Goal: Task Accomplishment & Management: Complete application form

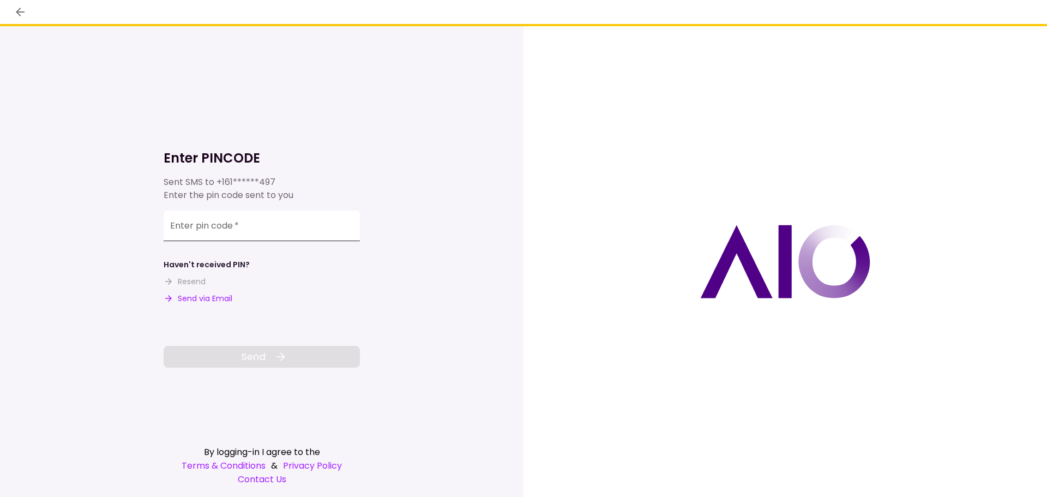
click at [277, 224] on input "Enter pin code   *" at bounding box center [262, 226] width 196 height 31
type input "******"
click at [241, 357] on span "Send" at bounding box center [253, 356] width 25 height 15
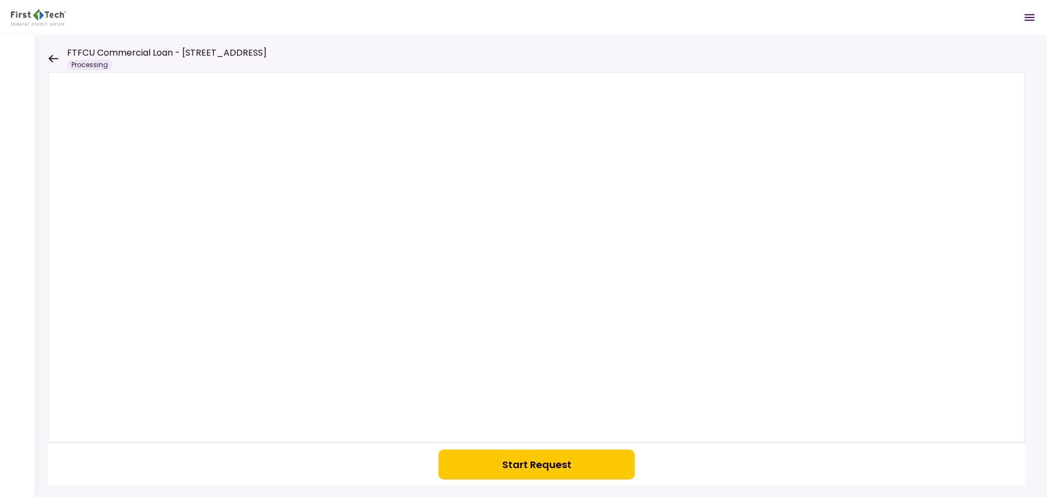
click at [52, 57] on icon at bounding box center [53, 59] width 10 height 8
click at [52, 57] on div "Start Request" at bounding box center [523, 266] width 1047 height 462
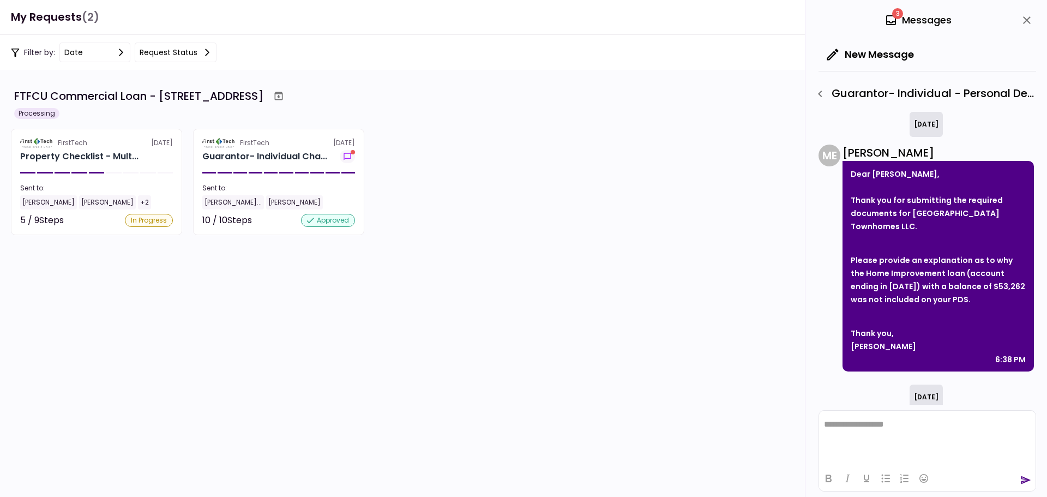
click at [823, 93] on icon "button" at bounding box center [820, 93] width 13 height 13
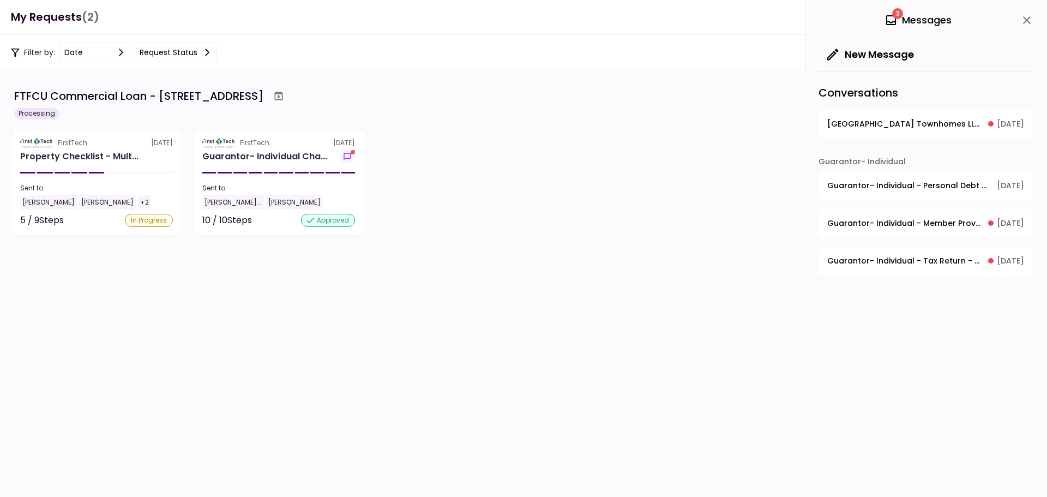
click at [920, 122] on span "[GEOGRAPHIC_DATA] Townhomes LLC - General" at bounding box center [904, 123] width 153 height 11
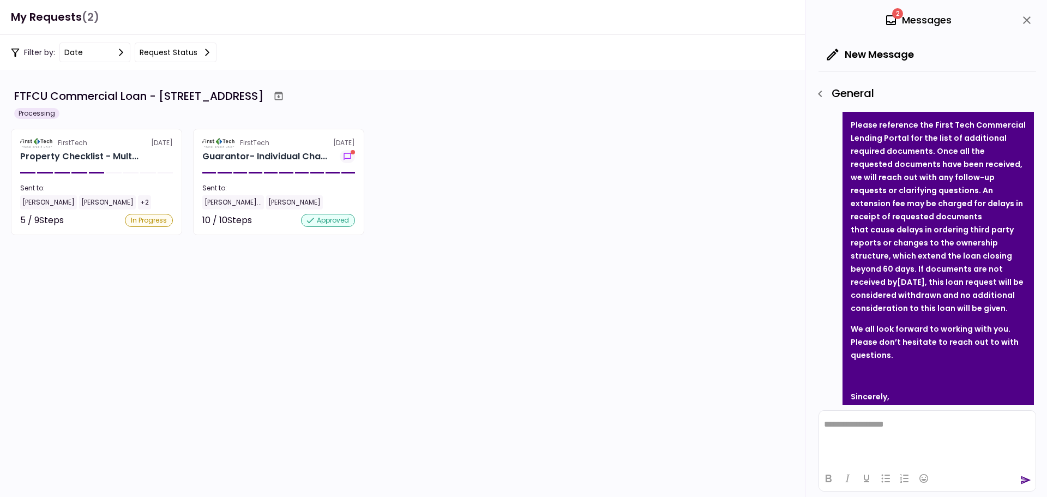
scroll to position [327, 0]
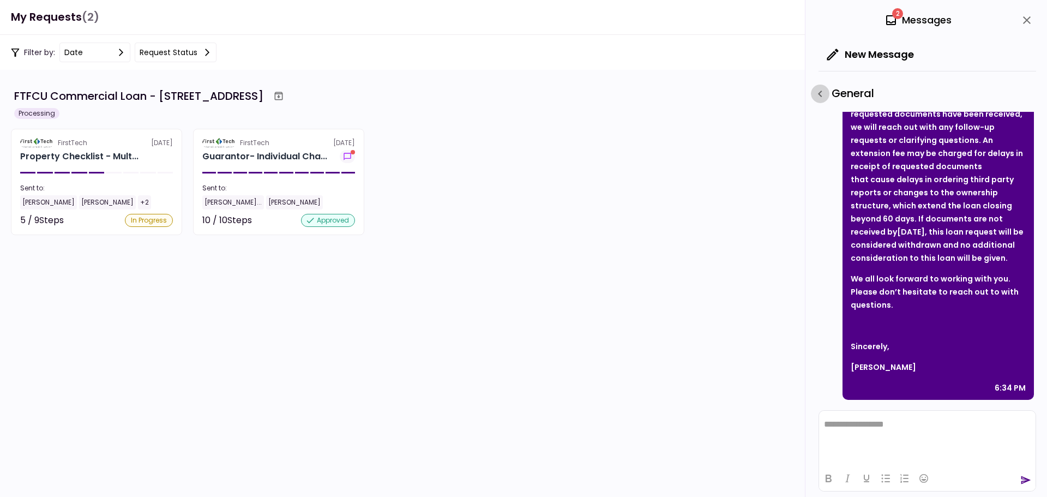
click at [821, 92] on icon "button" at bounding box center [820, 94] width 4 height 7
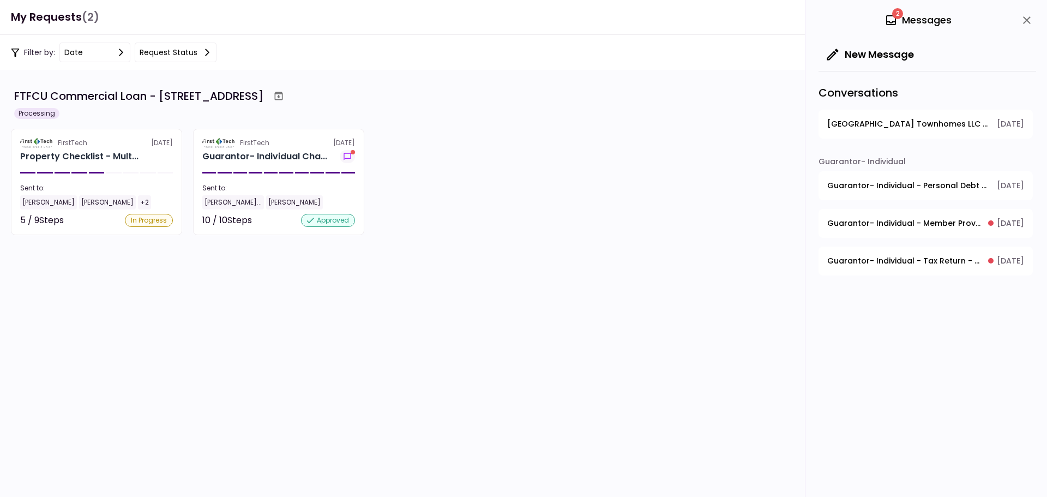
click at [939, 225] on span "Guarantor- Individual - Member Provided PFS" at bounding box center [904, 223] width 153 height 11
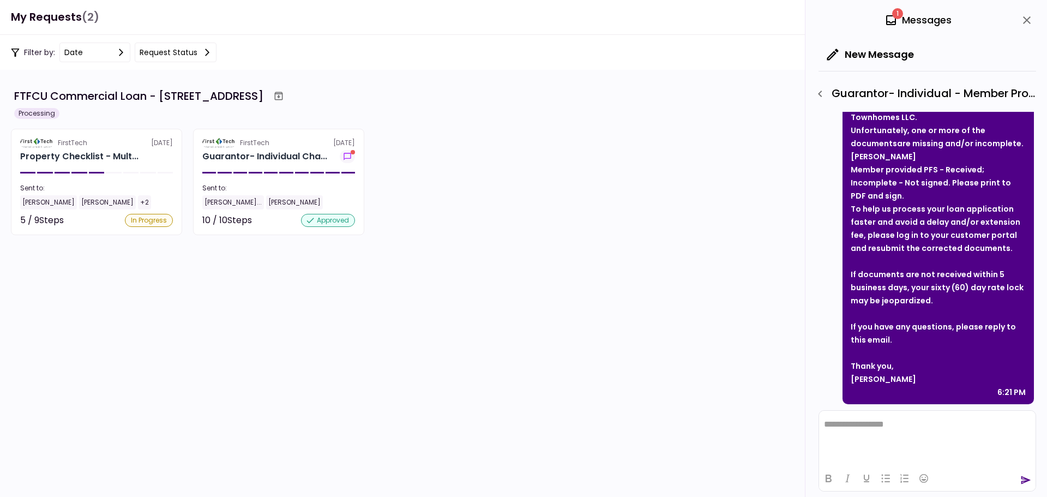
scroll to position [113, 0]
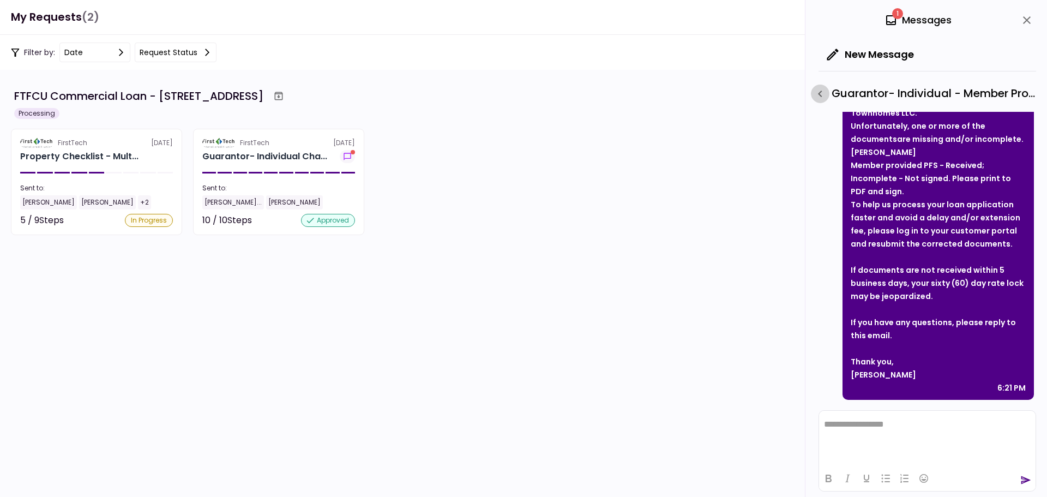
click at [818, 94] on icon "button" at bounding box center [820, 93] width 13 height 13
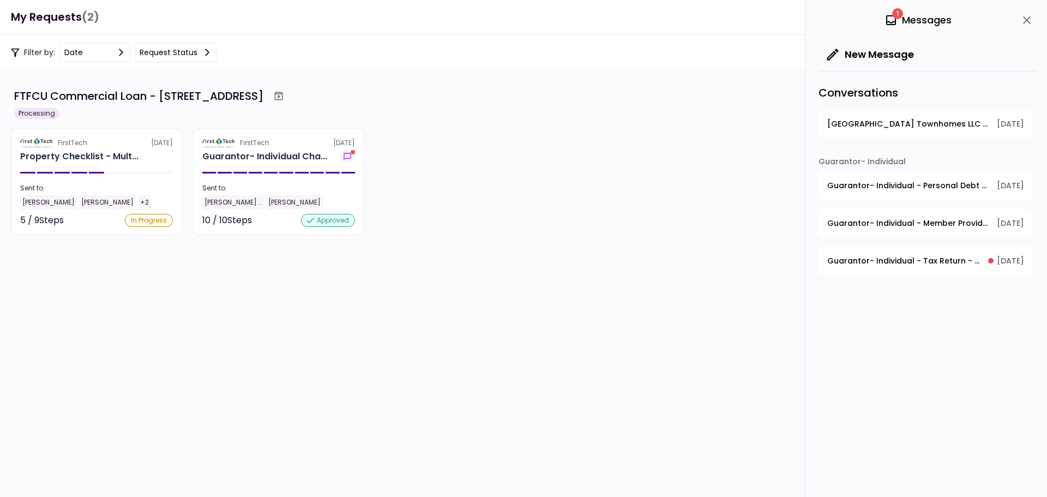
click at [931, 256] on span "Guarantor- Individual - Tax Return - Guarantor" at bounding box center [904, 260] width 153 height 11
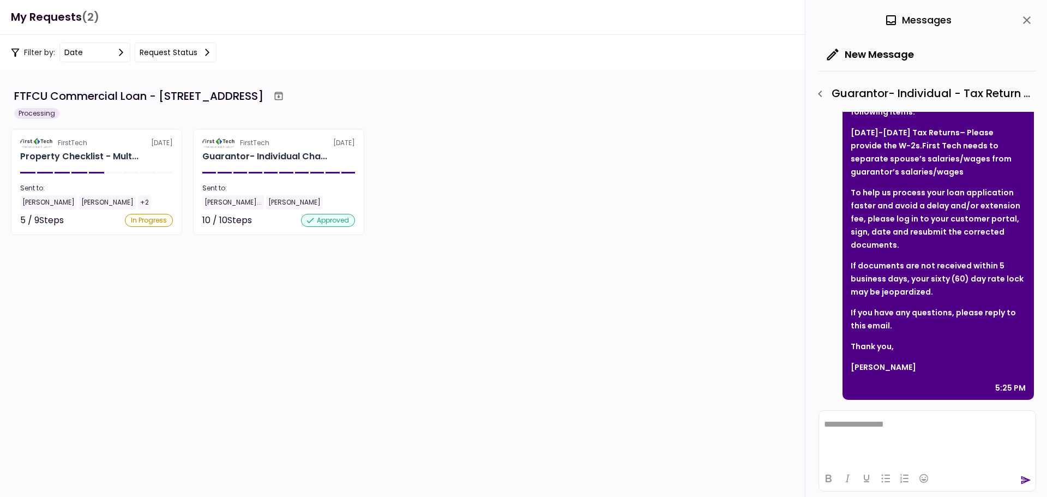
scroll to position [0, 0]
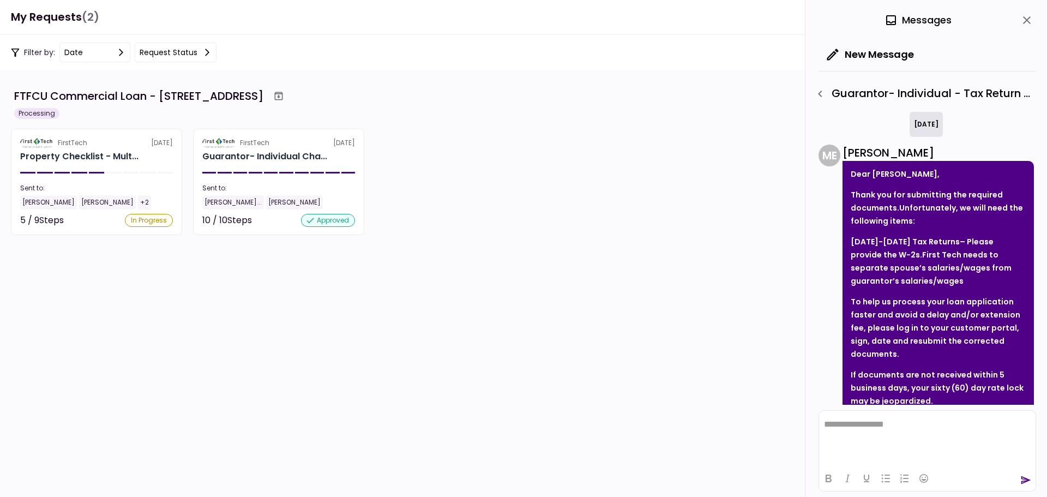
click at [821, 92] on icon "button" at bounding box center [820, 94] width 4 height 7
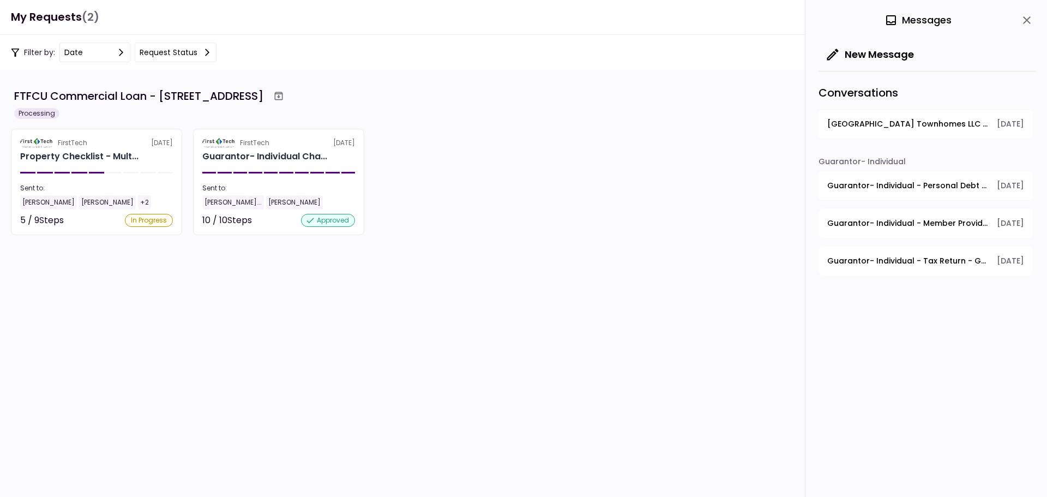
click at [1029, 20] on icon "close" at bounding box center [1027, 20] width 13 height 13
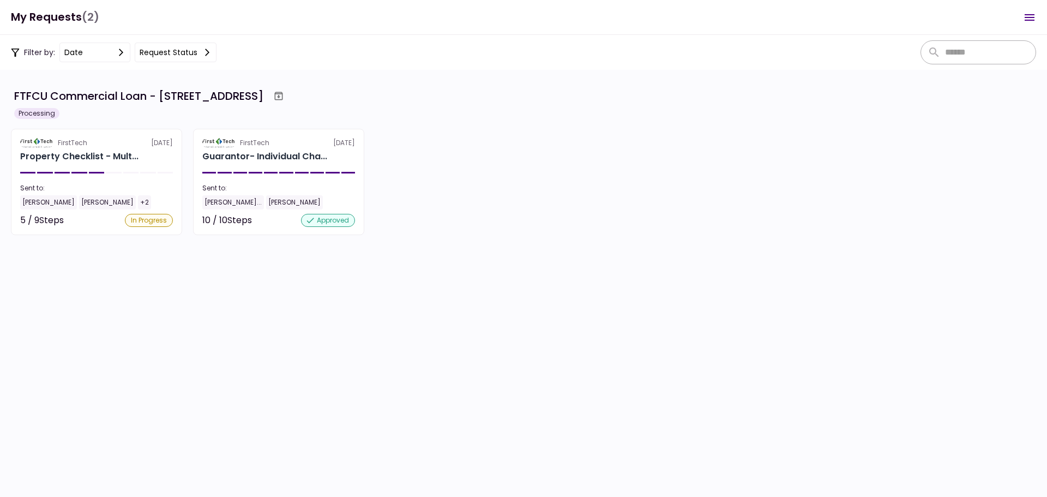
click at [1033, 13] on icon "Open menu" at bounding box center [1029, 17] width 13 height 13
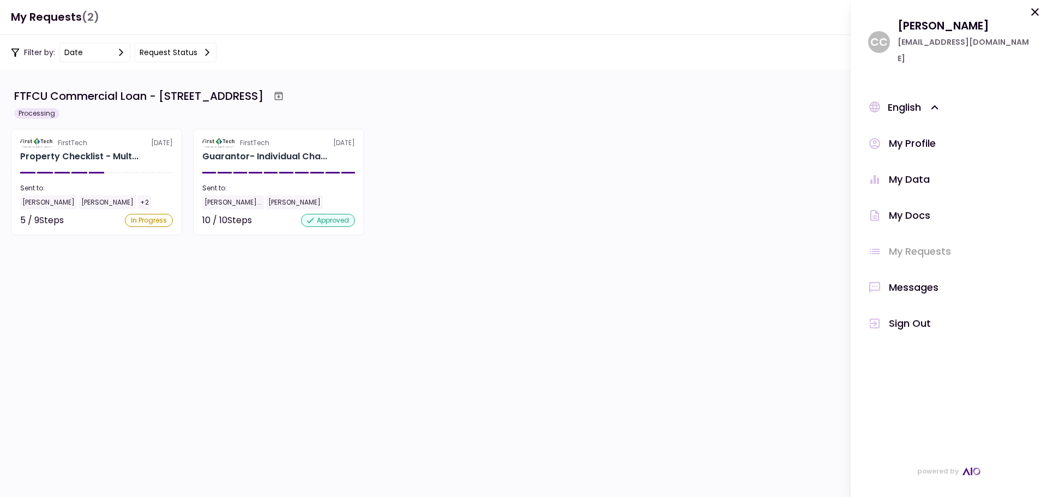
click at [920, 320] on div "Sign Out" at bounding box center [910, 323] width 42 height 16
